Goal: Information Seeking & Learning: Learn about a topic

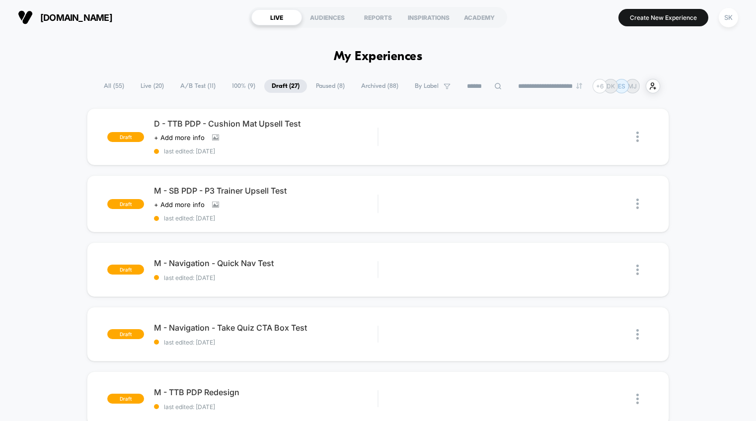
click at [201, 92] on span "A/B Test ( 11 )" at bounding box center [198, 85] width 50 height 13
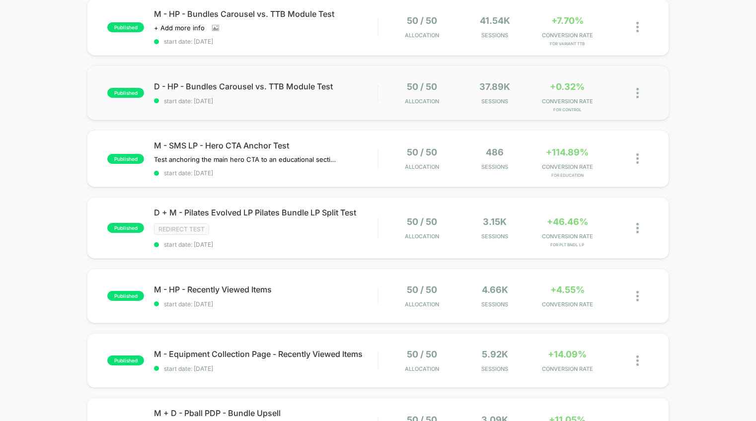
scroll to position [244, 0]
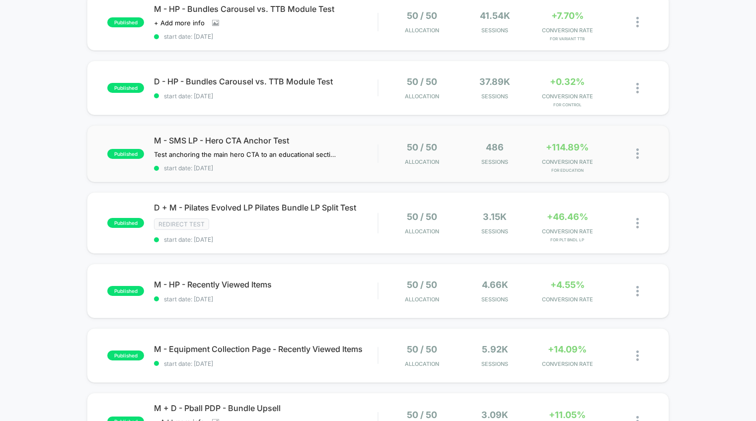
click at [386, 177] on div "published M - SMS LP - Hero CTA Anchor Test Test anchoring the main hero CTA to…" at bounding box center [378, 153] width 582 height 57
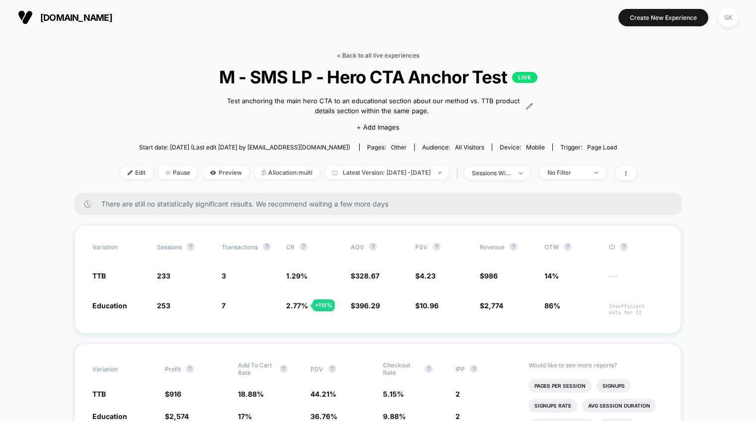
click at [370, 55] on link "< Back to all live experiences" at bounding box center [378, 55] width 82 height 7
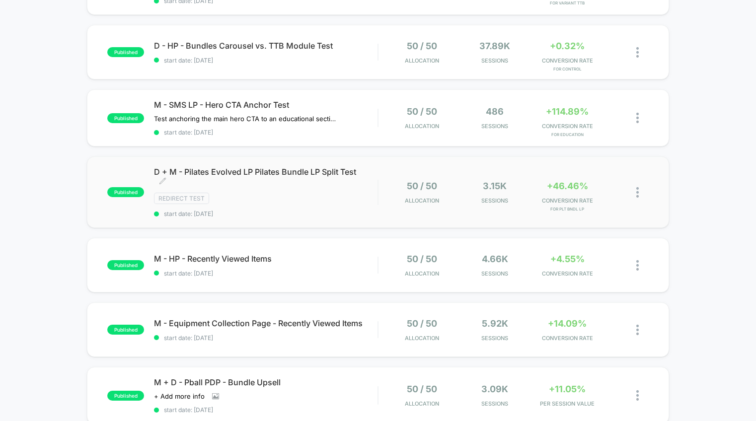
scroll to position [287, 0]
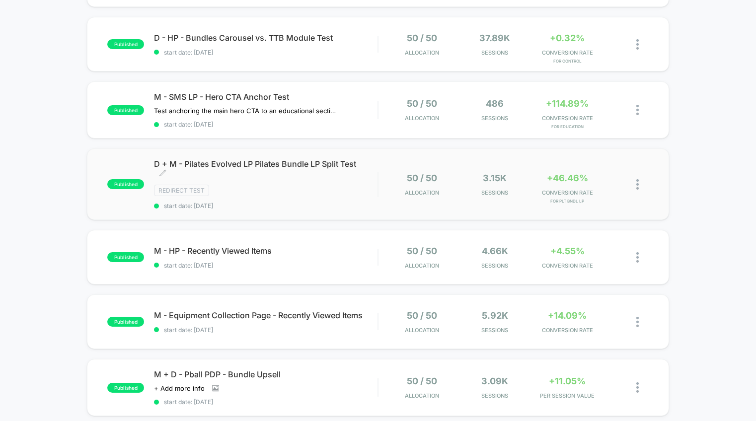
click at [301, 192] on div "Redirect Test" at bounding box center [265, 190] width 223 height 11
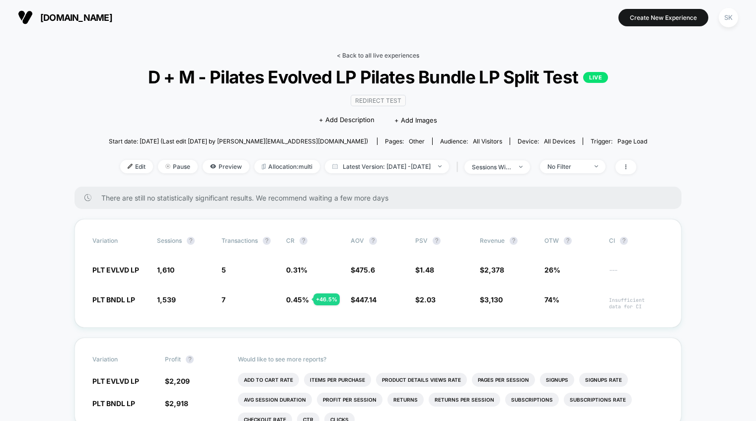
click at [387, 54] on link "< Back to all live experiences" at bounding box center [378, 55] width 82 height 7
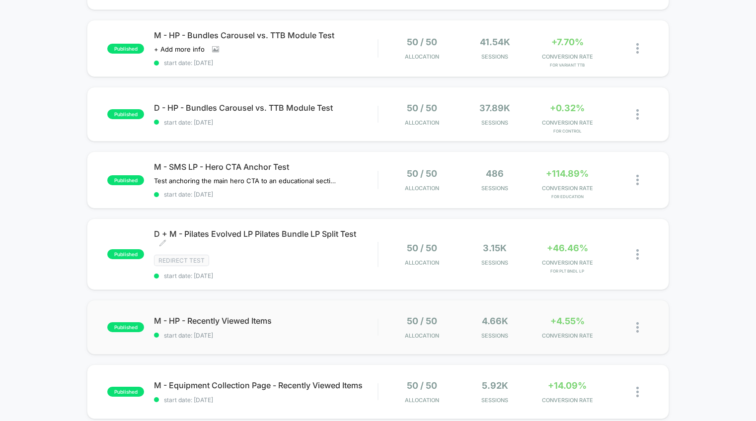
scroll to position [222, 0]
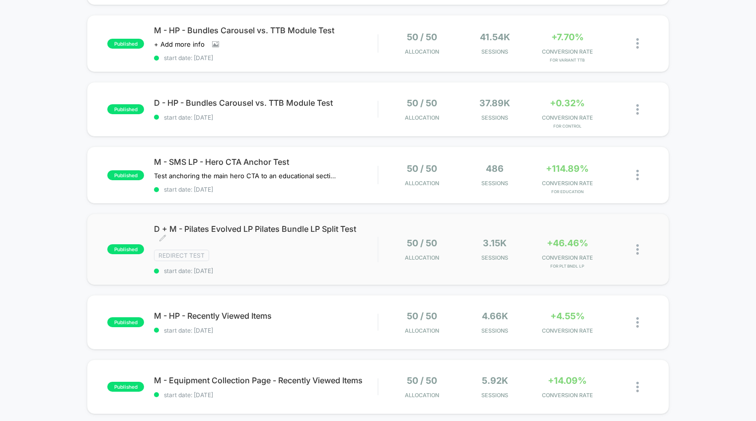
click at [318, 259] on div "Redirect Test" at bounding box center [265, 255] width 223 height 11
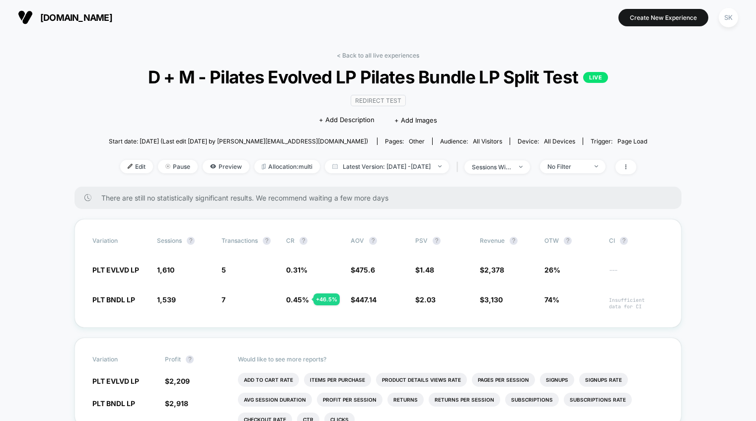
click at [404, 57] on link "< Back to all live experiences" at bounding box center [378, 55] width 82 height 7
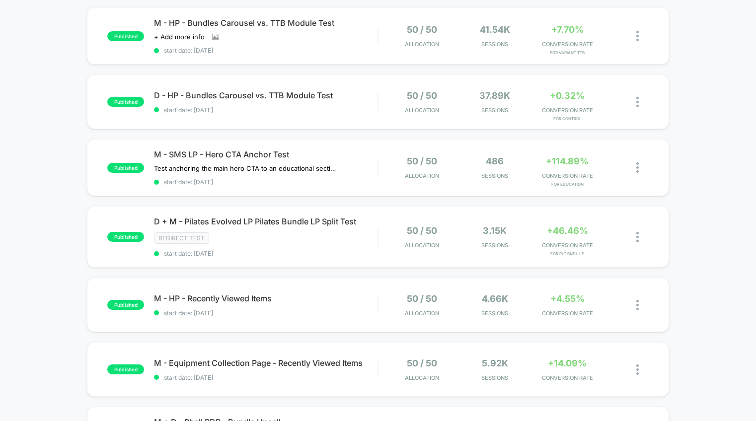
scroll to position [231, 0]
click at [356, 314] on span "start date: [DATE]" at bounding box center [265, 311] width 223 height 7
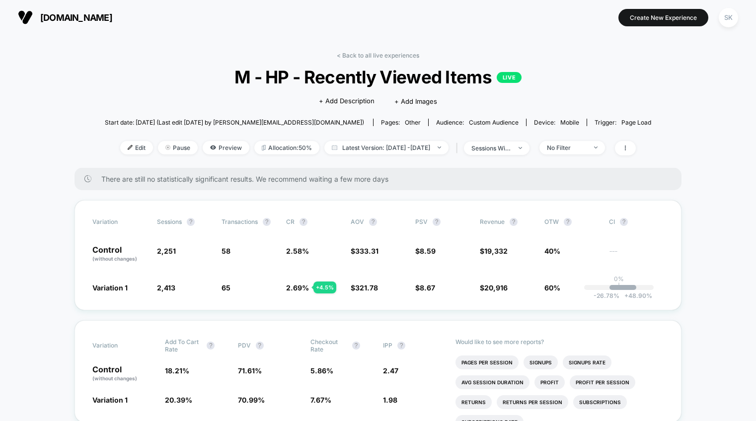
click at [358, 53] on link "< Back to all live experiences" at bounding box center [378, 55] width 82 height 7
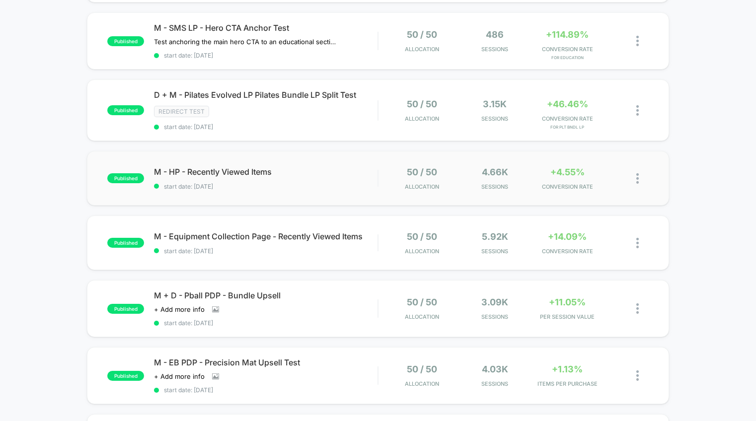
scroll to position [353, 0]
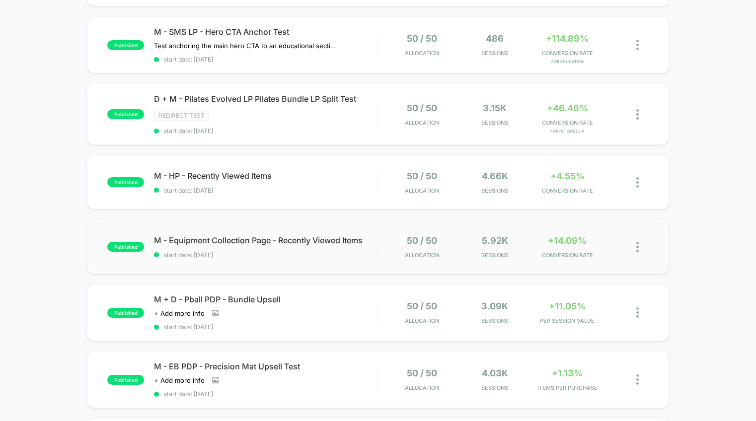
click at [316, 260] on div "published M - Equipment Collection Page - Recently Viewed Items start date: [DA…" at bounding box center [378, 246] width 582 height 55
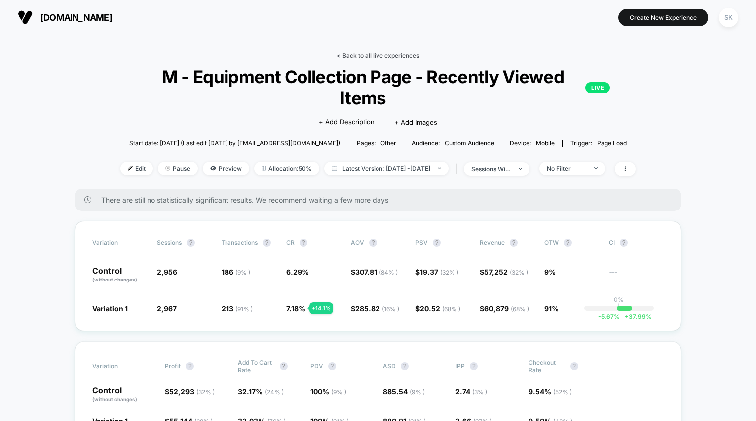
click at [371, 52] on link "< Back to all live experiences" at bounding box center [378, 55] width 82 height 7
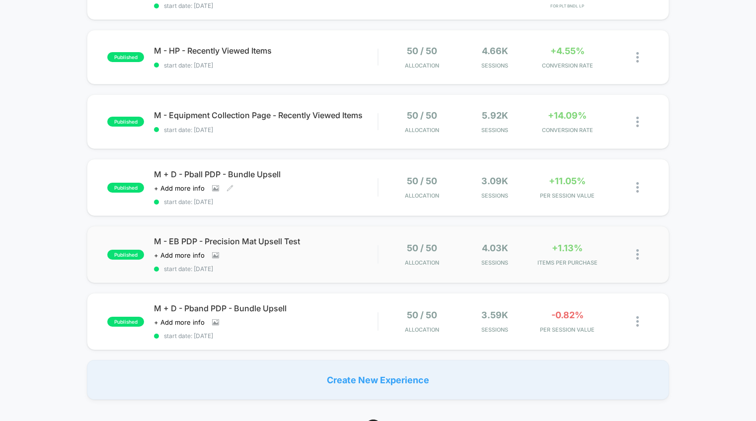
scroll to position [480, 0]
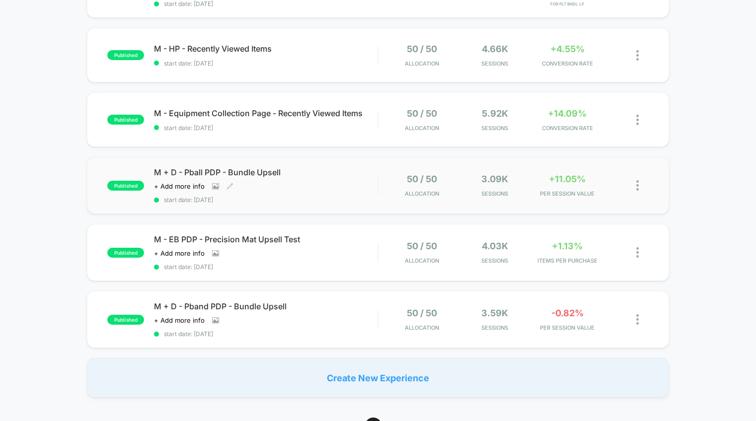
click at [325, 194] on div "M + D - Pball PDP - Bundle Upsell Click to view images Click to edit experience…" at bounding box center [265, 185] width 223 height 36
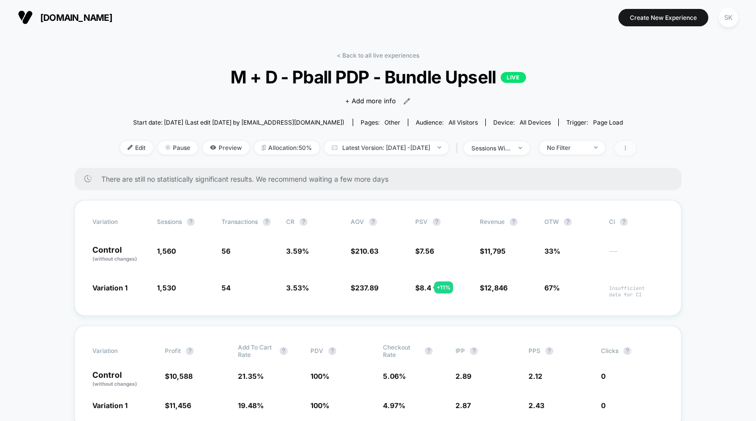
click at [636, 149] on span at bounding box center [625, 148] width 21 height 14
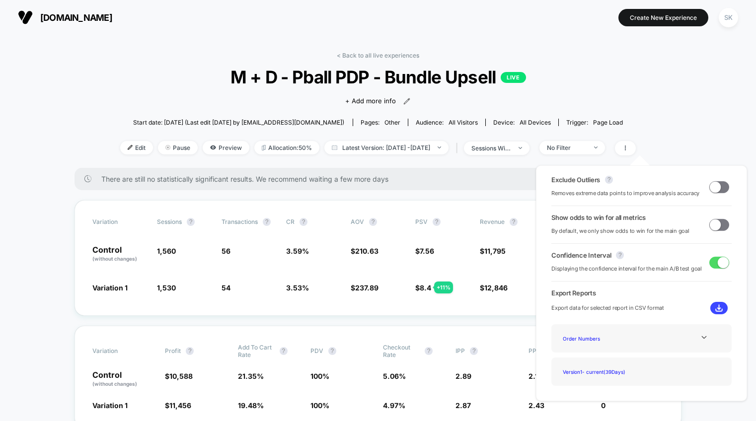
click at [716, 226] on span at bounding box center [714, 224] width 11 height 11
click at [715, 190] on span at bounding box center [714, 186] width 11 height 11
click at [717, 190] on span at bounding box center [722, 186] width 11 height 11
click at [715, 190] on span at bounding box center [714, 186] width 11 height 11
click at [717, 190] on span at bounding box center [722, 186] width 11 height 11
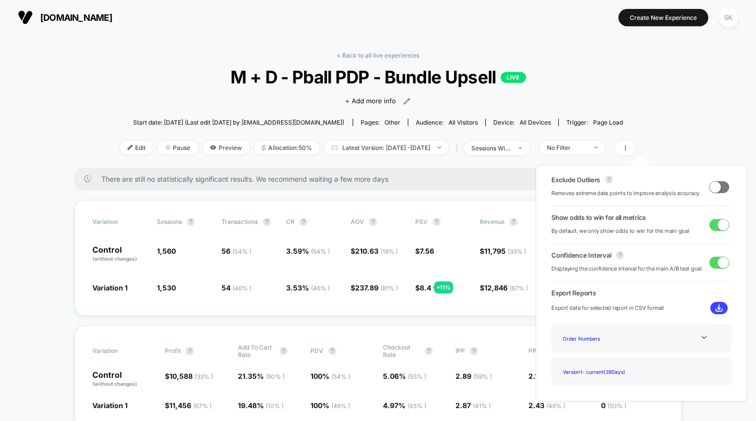
click at [715, 190] on span at bounding box center [714, 186] width 11 height 11
click at [694, 162] on div "Exclude Outliers ? Removes extreme data points to improve analysis accuracy Sho…" at bounding box center [641, 283] width 231 height 256
click at [636, 150] on span at bounding box center [625, 148] width 21 height 14
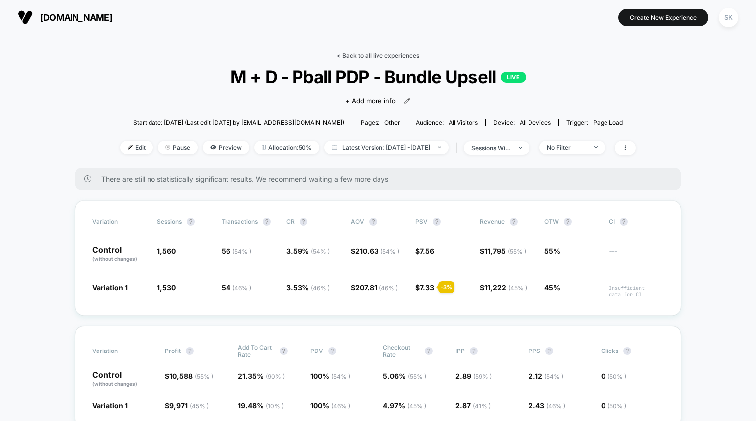
click at [415, 57] on link "< Back to all live experiences" at bounding box center [378, 55] width 82 height 7
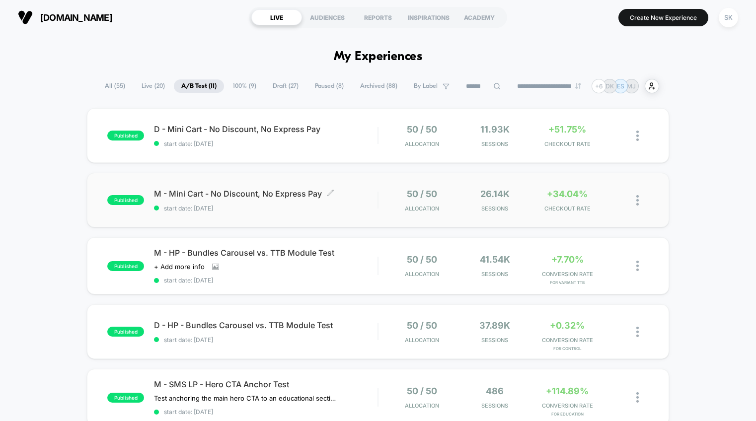
click at [340, 193] on span "M - Mini Cart - No Discount, No Express Pay Click to edit experience details" at bounding box center [265, 194] width 223 height 10
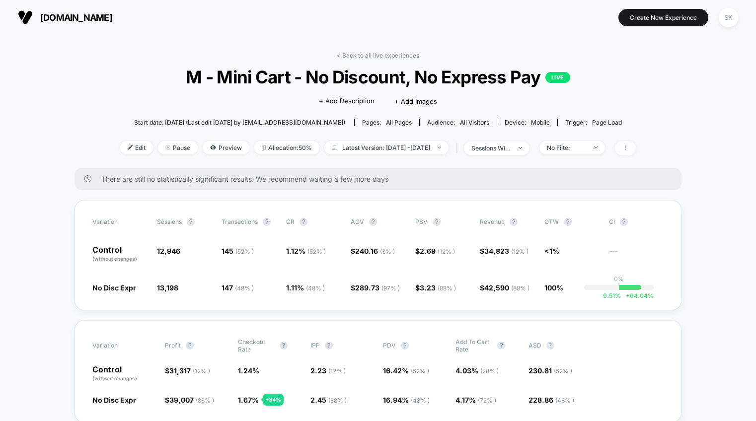
click at [628, 150] on icon at bounding box center [625, 148] width 6 height 6
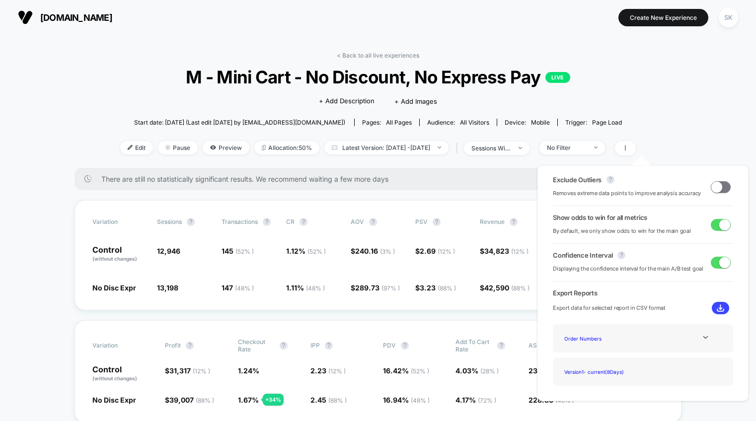
click at [711, 190] on span at bounding box center [716, 186] width 11 height 11
click at [719, 188] on span at bounding box center [724, 186] width 11 height 11
click at [718, 188] on span at bounding box center [720, 187] width 20 height 12
click at [719, 188] on span at bounding box center [724, 186] width 11 height 11
click at [718, 188] on span at bounding box center [720, 187] width 20 height 12
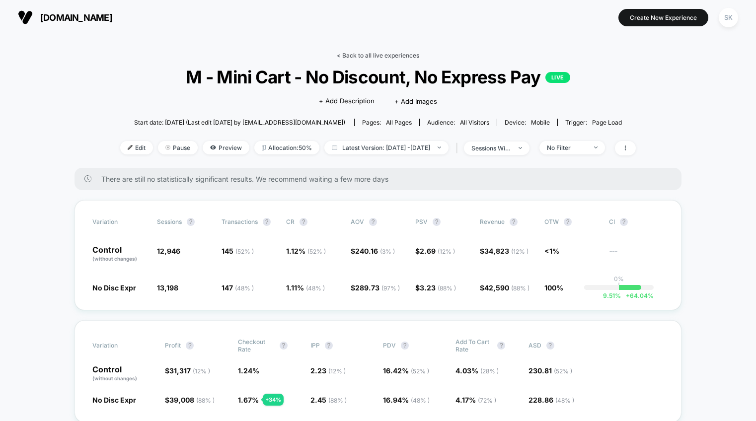
click at [392, 58] on link "< Back to all live experiences" at bounding box center [378, 55] width 82 height 7
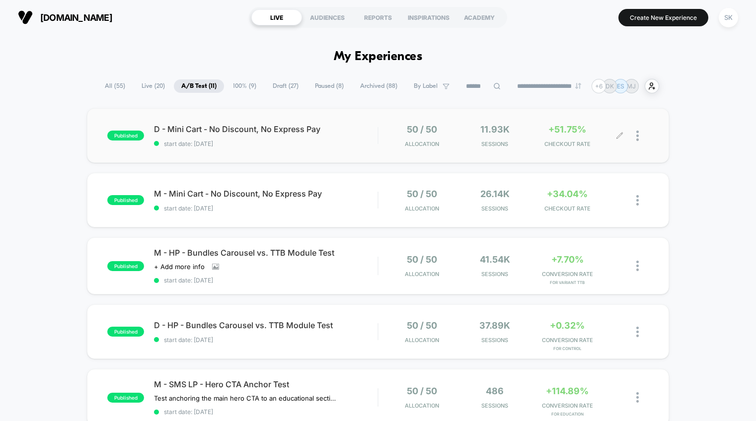
scroll to position [0, 0]
click at [636, 134] on img at bounding box center [637, 135] width 2 height 10
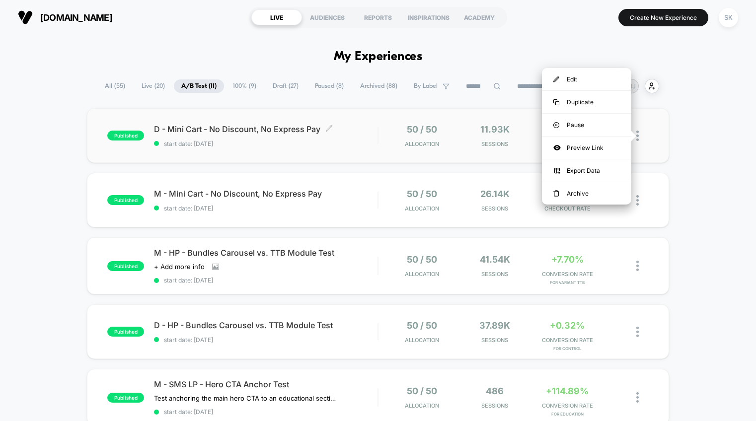
click at [325, 146] on span "start date: [DATE]" at bounding box center [265, 143] width 223 height 7
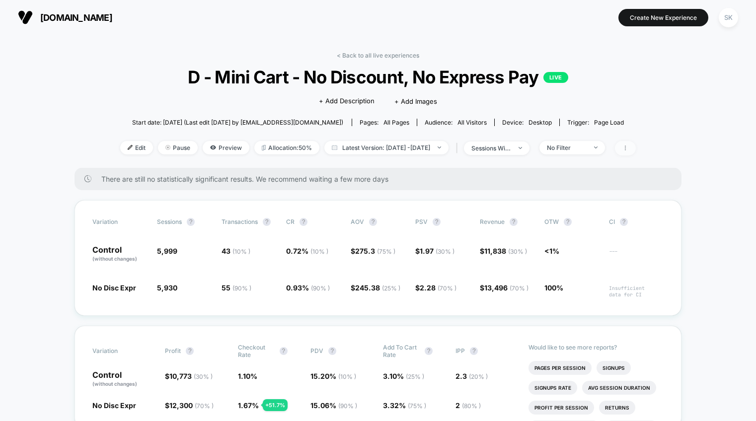
click at [636, 148] on span at bounding box center [625, 148] width 21 height 14
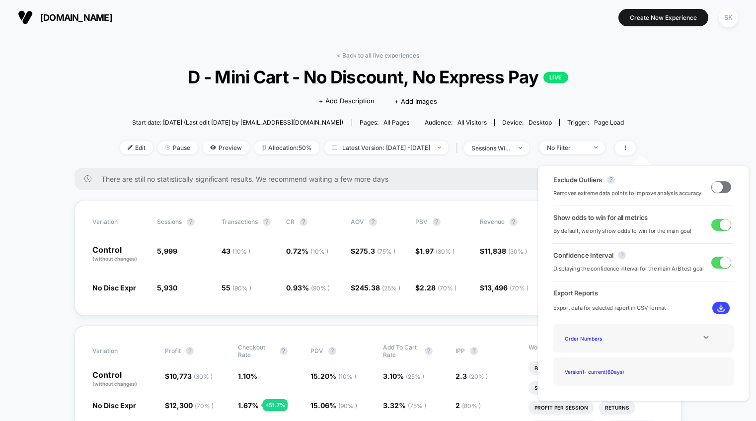
click at [714, 187] on span at bounding box center [716, 186] width 11 height 11
click at [714, 187] on span at bounding box center [721, 187] width 20 height 12
click at [714, 187] on span at bounding box center [716, 186] width 11 height 11
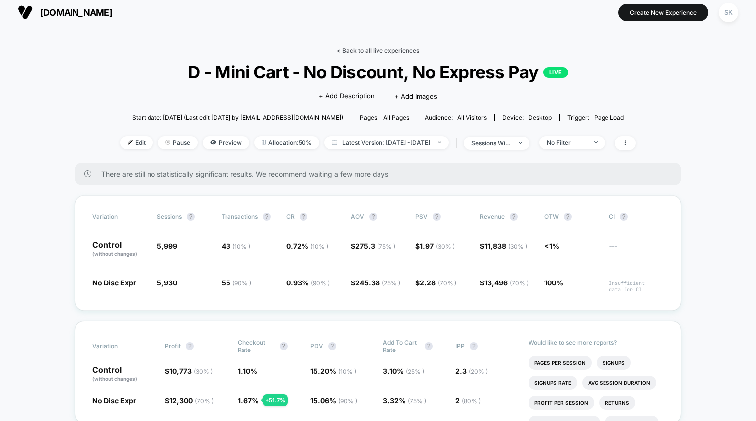
click at [352, 49] on link "< Back to all live experiences" at bounding box center [378, 50] width 82 height 7
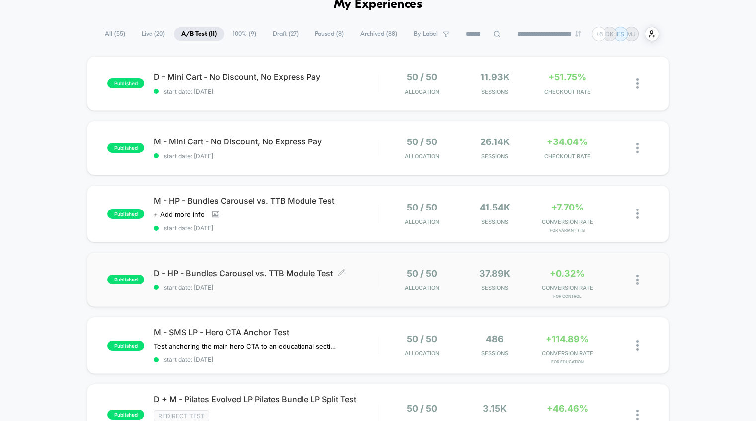
scroll to position [50, 0]
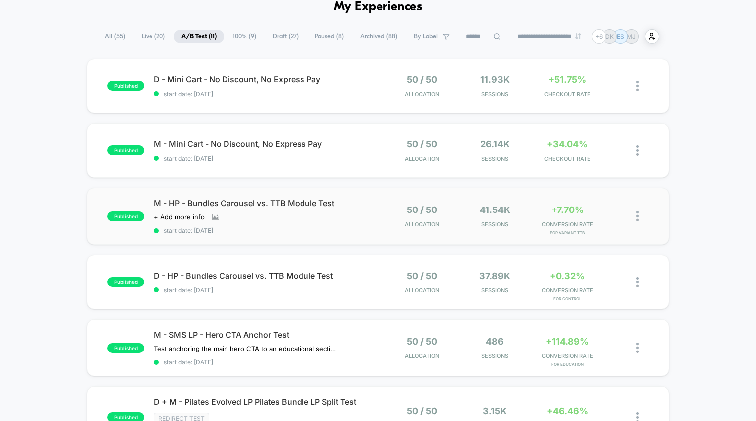
click at [367, 235] on div "published M - HP - Bundles Carousel vs. TTB Module Test Click to view images Cl…" at bounding box center [378, 216] width 582 height 57
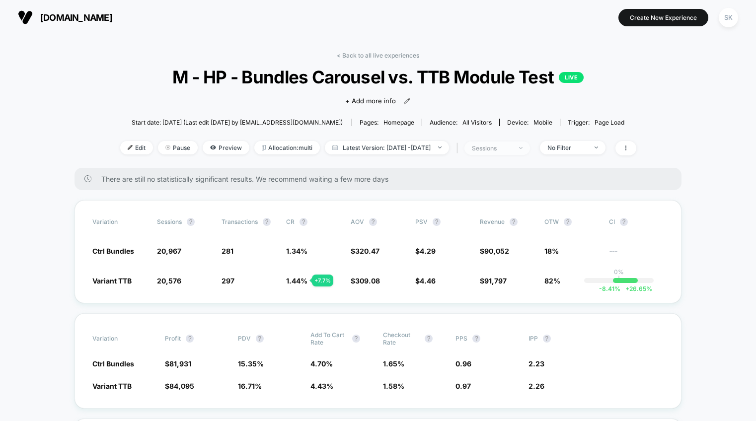
click at [530, 148] on span "sessions" at bounding box center [497, 147] width 66 height 13
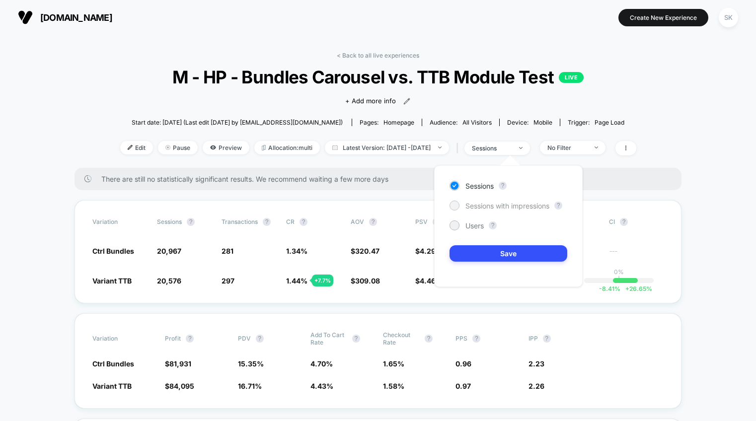
click at [510, 207] on span "Sessions with impressions" at bounding box center [507, 206] width 84 height 8
click at [503, 257] on button "Save" at bounding box center [508, 253] width 118 height 16
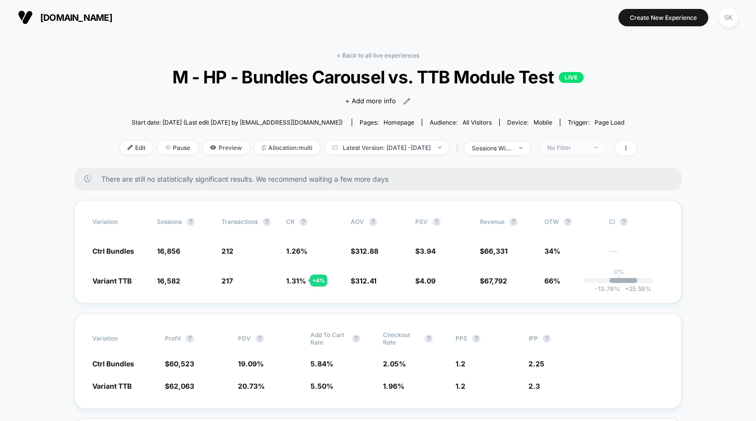
click at [598, 142] on span "No Filter" at bounding box center [573, 147] width 66 height 13
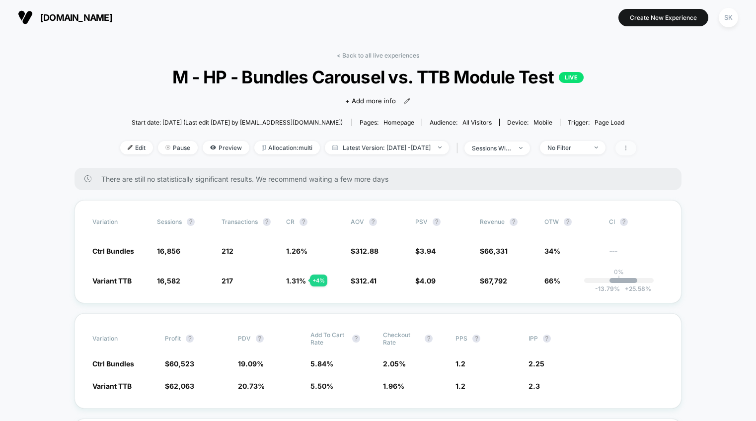
click at [636, 145] on span at bounding box center [625, 148] width 21 height 14
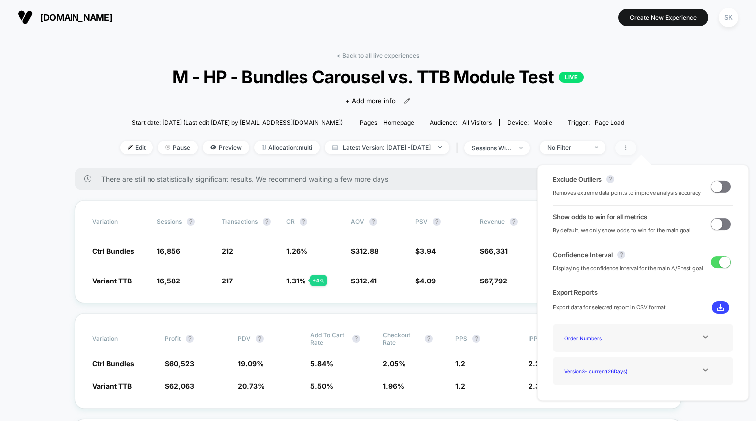
scroll to position [0, 0]
click at [714, 227] on span at bounding box center [716, 223] width 11 height 11
click at [713, 189] on span at bounding box center [716, 186] width 11 height 11
click at [713, 189] on span at bounding box center [720, 187] width 20 height 12
click at [713, 189] on span at bounding box center [716, 186] width 11 height 11
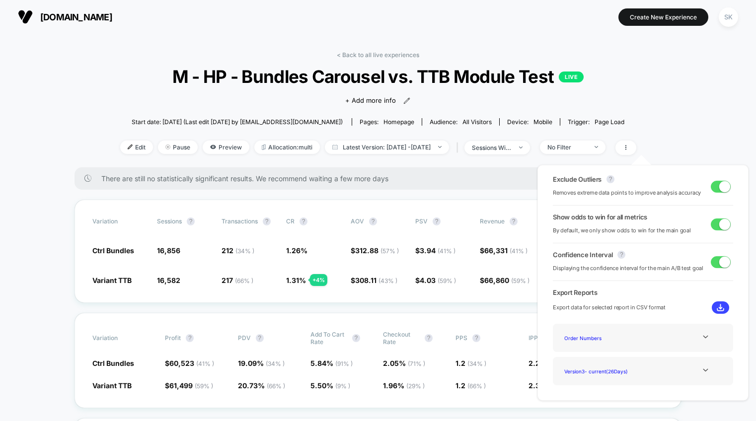
click at [713, 189] on span at bounding box center [720, 187] width 20 height 12
click at [713, 189] on span at bounding box center [716, 186] width 11 height 11
click at [713, 189] on span at bounding box center [720, 187] width 20 height 12
click at [713, 189] on span at bounding box center [716, 186] width 11 height 11
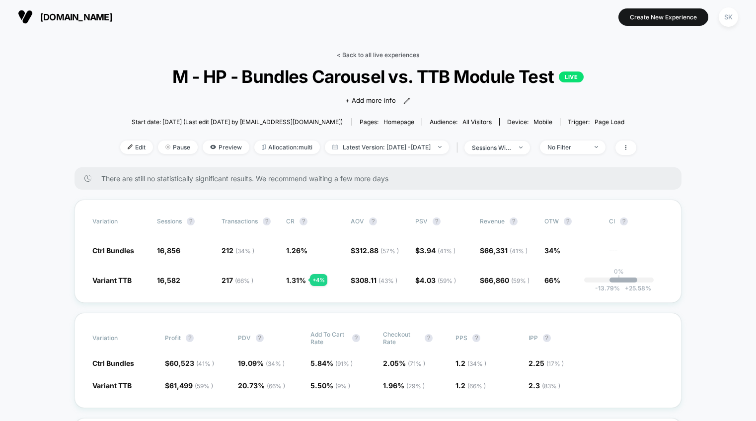
click at [375, 53] on link "< Back to all live experiences" at bounding box center [378, 54] width 82 height 7
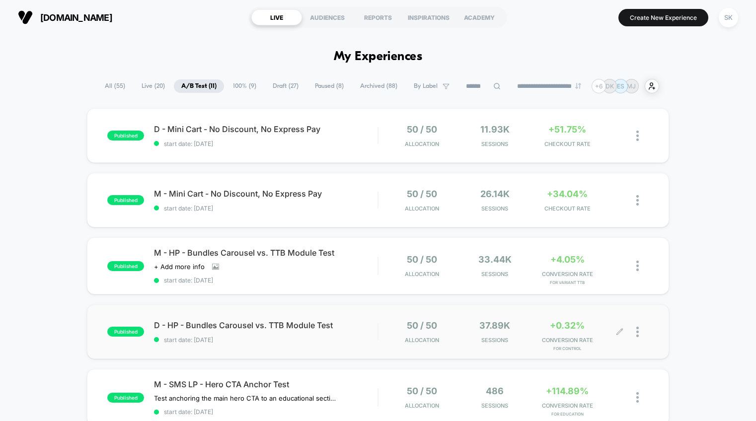
click at [467, 337] on span "Sessions" at bounding box center [495, 340] width 68 height 7
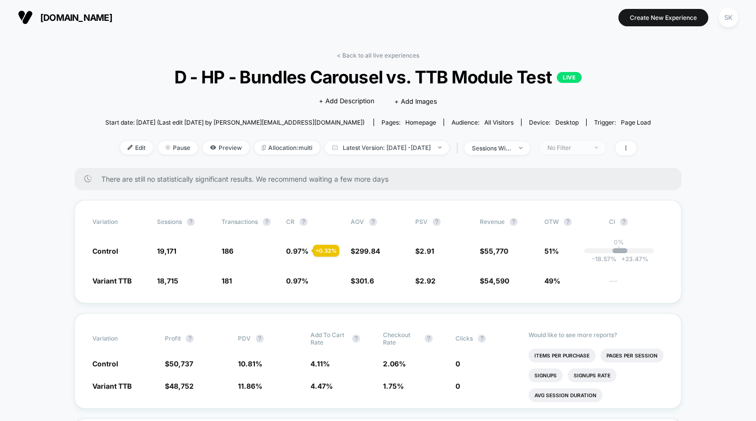
click at [605, 150] on span "No Filter" at bounding box center [573, 147] width 66 height 13
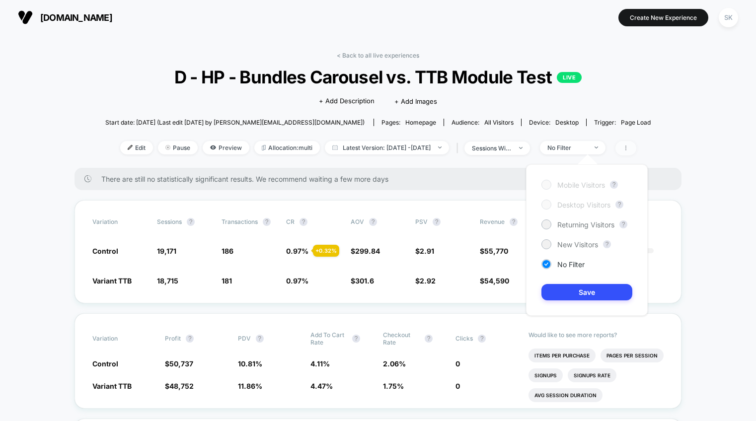
click at [636, 148] on span at bounding box center [625, 148] width 21 height 14
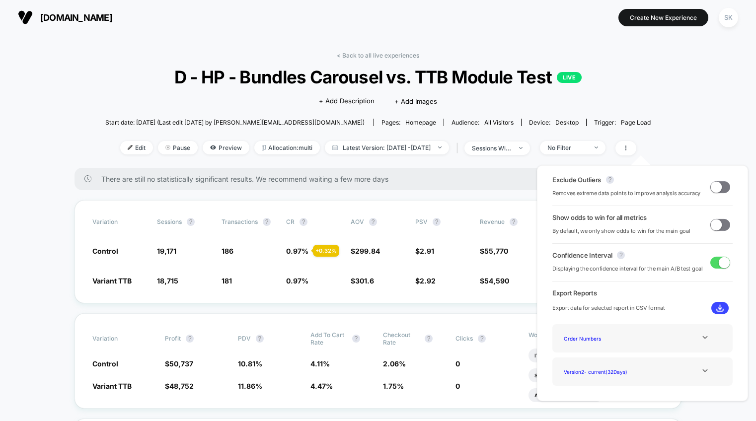
click at [716, 187] on span at bounding box center [715, 186] width 11 height 11
click at [714, 230] on span at bounding box center [715, 224] width 11 height 11
click at [608, 100] on div "< Back to all live experiences D - HP - Bundles Carousel vs. TTB Module Test LI…" at bounding box center [377, 110] width 545 height 116
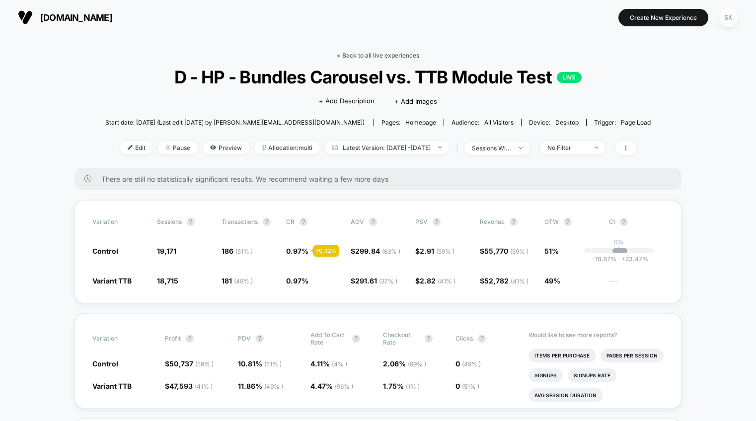
click at [369, 53] on link "< Back to all live experiences" at bounding box center [378, 55] width 82 height 7
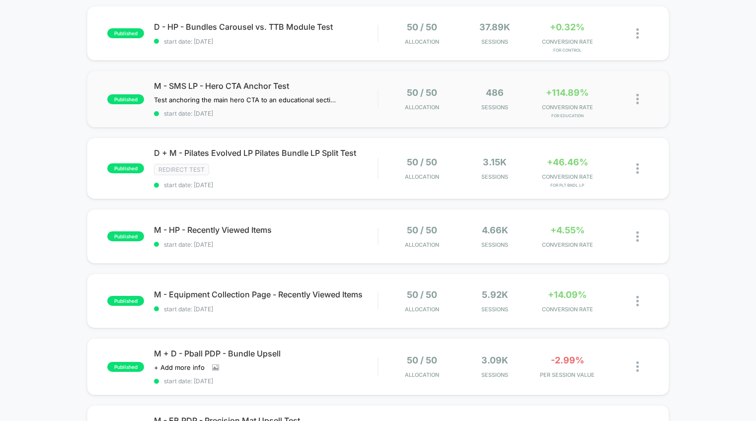
scroll to position [300, 0]
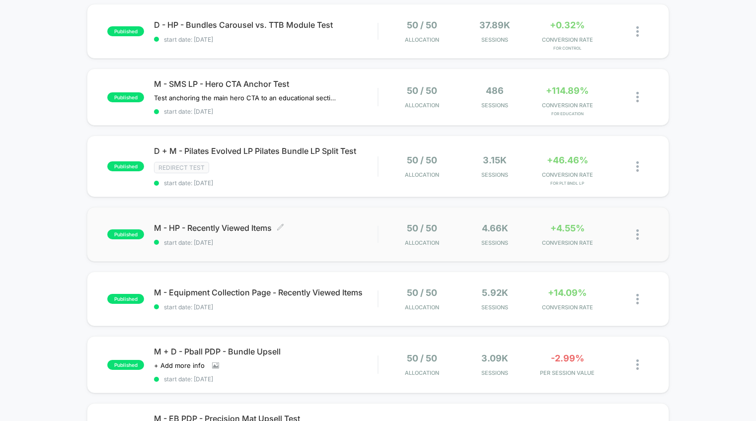
click at [324, 241] on span "start date: [DATE]" at bounding box center [265, 242] width 223 height 7
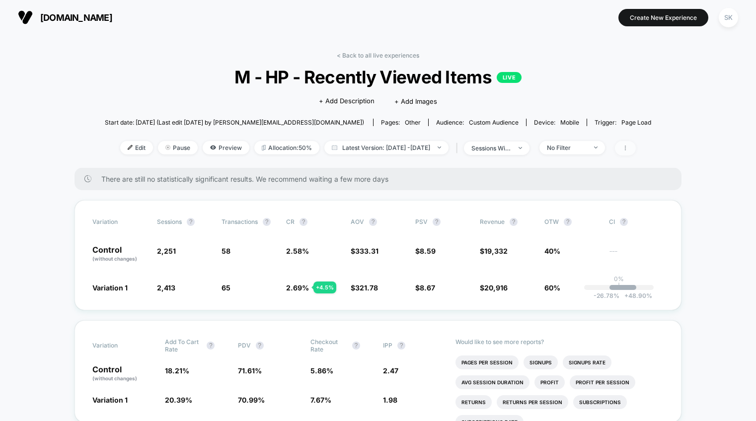
click at [636, 151] on span at bounding box center [625, 148] width 21 height 14
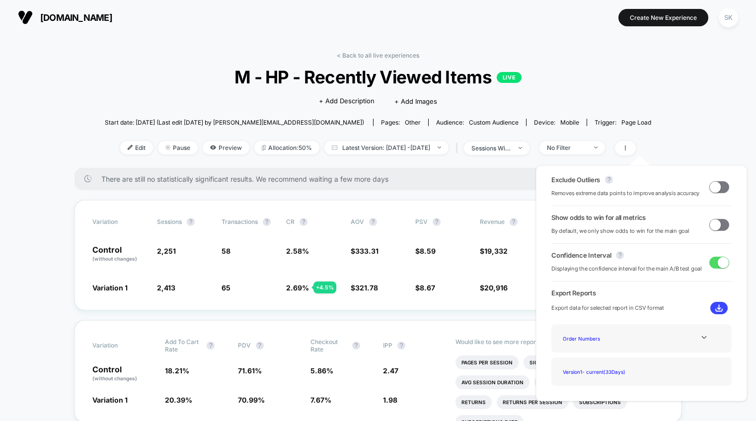
click at [713, 189] on span at bounding box center [714, 186] width 11 height 11
click at [715, 227] on span at bounding box center [714, 224] width 11 height 11
click at [617, 111] on div "< Back to all live experiences M - HP - Recently Viewed Items LIVE Click to edi…" at bounding box center [378, 110] width 546 height 116
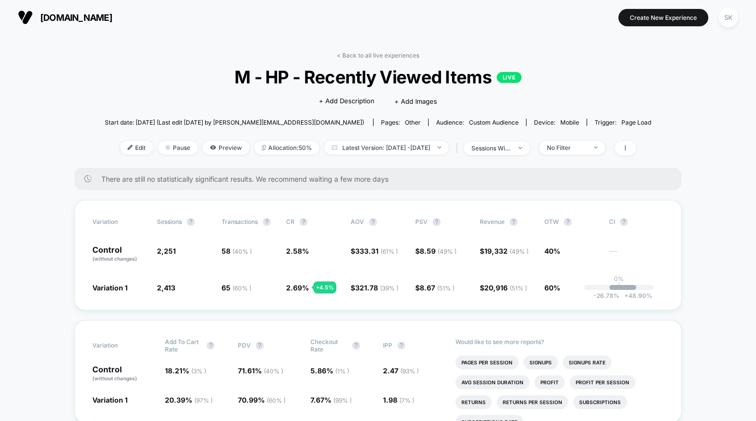
click at [377, 55] on link "< Back to all live experiences" at bounding box center [378, 55] width 82 height 7
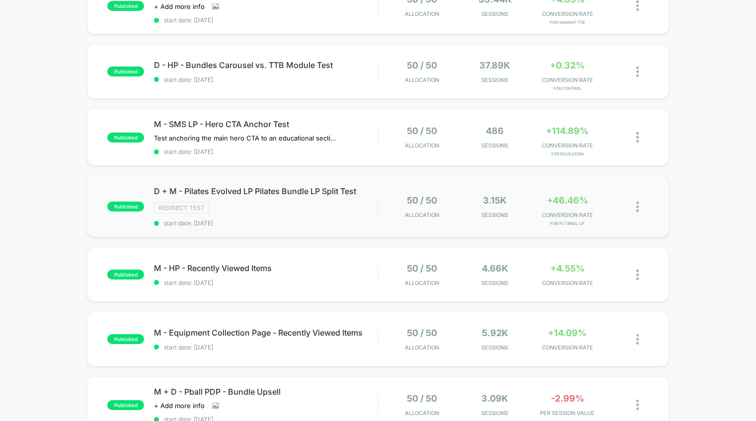
scroll to position [285, 0]
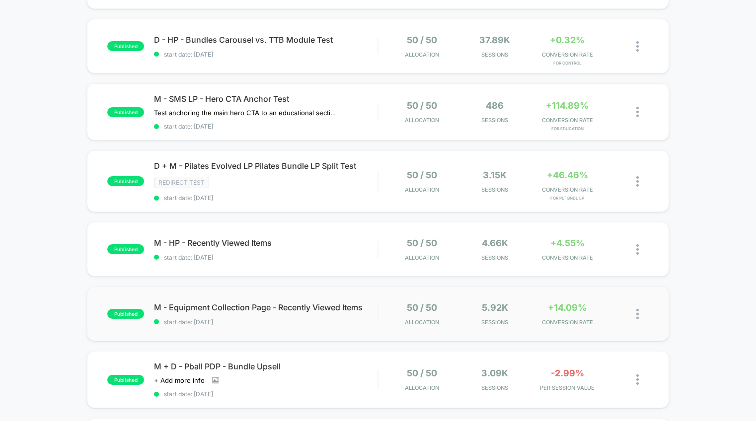
click at [365, 326] on div "published M - Equipment Collection Page - Recently Viewed Items start date: [DA…" at bounding box center [378, 313] width 582 height 55
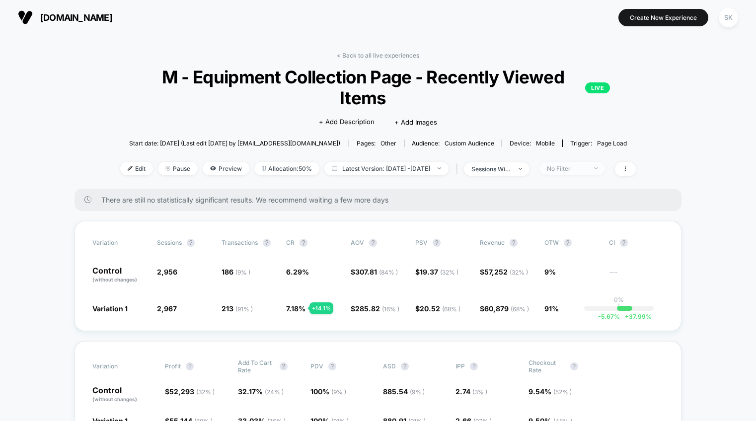
click at [586, 165] on div "No Filter" at bounding box center [567, 168] width 40 height 7
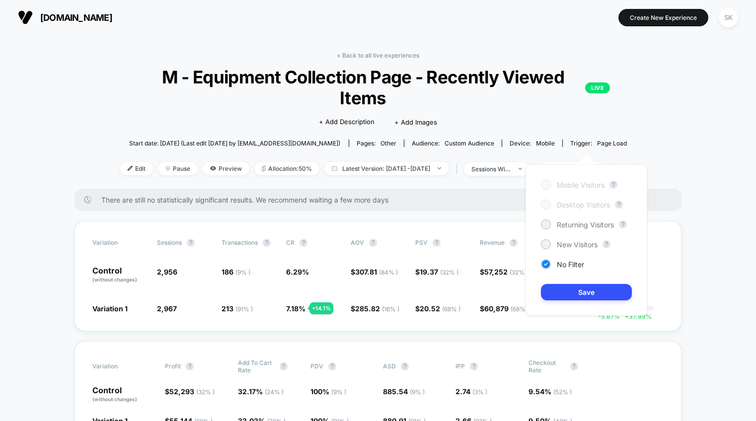
click at [636, 162] on span at bounding box center [625, 169] width 21 height 14
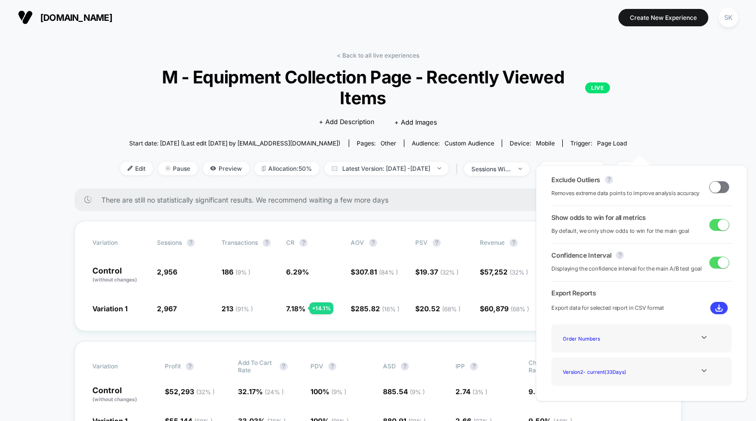
click at [715, 188] on span at bounding box center [714, 186] width 11 height 11
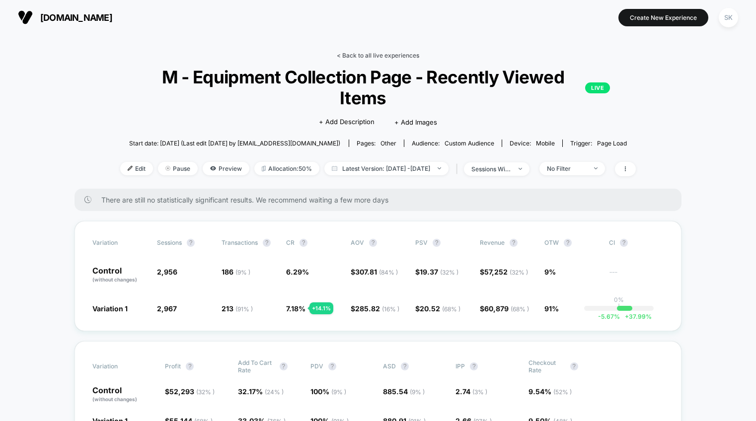
click at [351, 53] on link "< Back to all live experiences" at bounding box center [378, 55] width 82 height 7
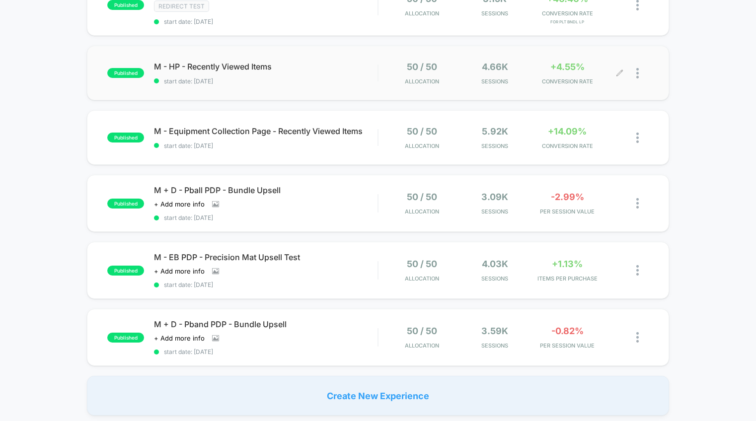
scroll to position [522, 0]
